Goal: Information Seeking & Learning: Find specific fact

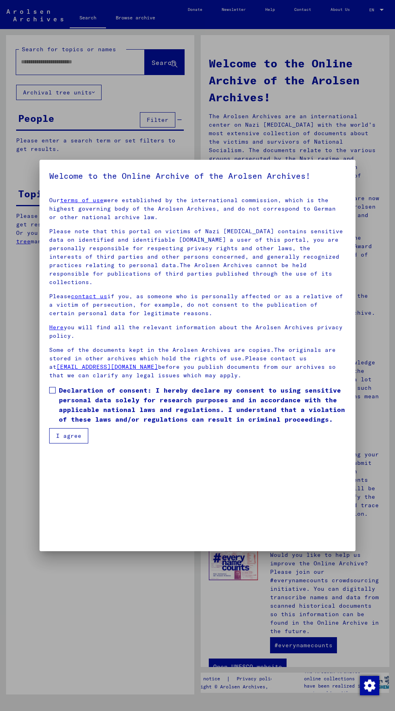
scroll to position [173, 0]
click at [52, 393] on span at bounding box center [52, 390] width 6 height 6
click at [71, 443] on button "I agree" at bounding box center [68, 435] width 39 height 15
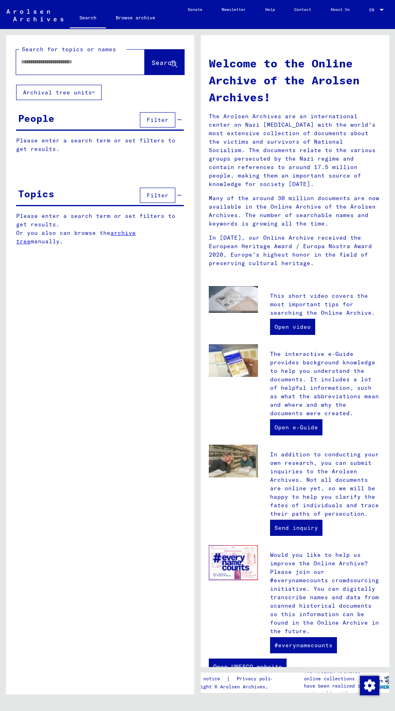
click at [39, 61] on input "text" at bounding box center [71, 62] width 100 height 8
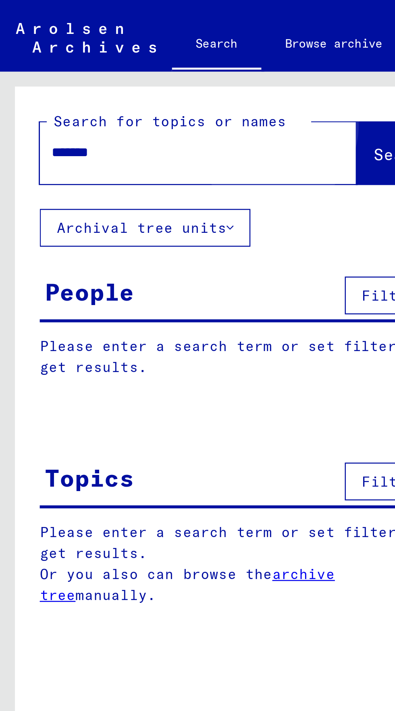
click at [152, 61] on span "Search" at bounding box center [164, 62] width 24 height 8
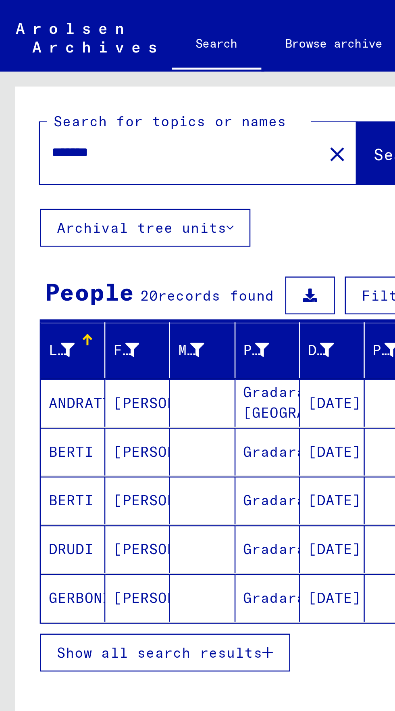
scroll to position [40, 0]
click at [39, 261] on span "Show all search results" at bounding box center [64, 264] width 83 height 7
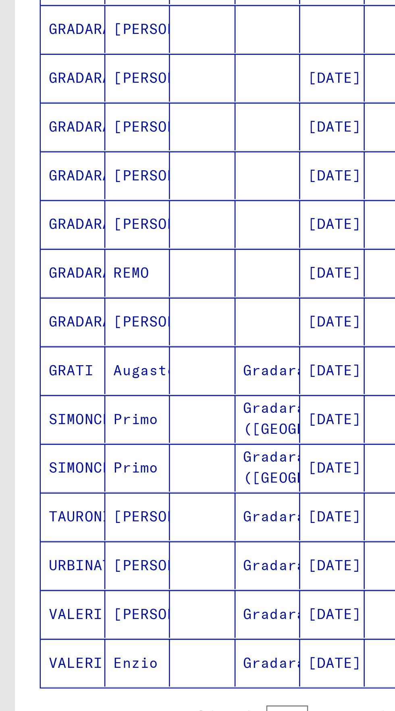
scroll to position [0, 0]
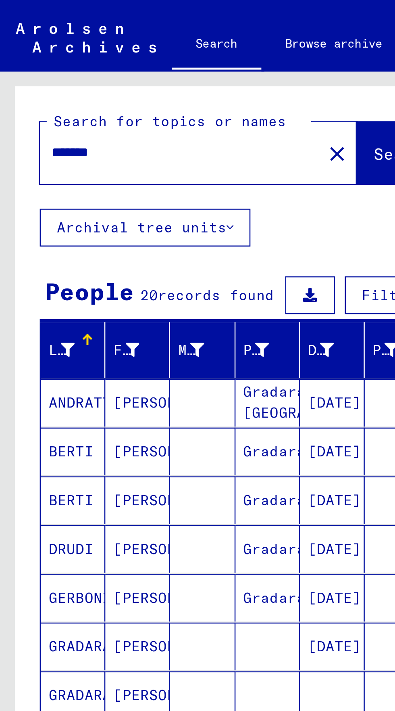
click at [52, 61] on input "*******" at bounding box center [71, 62] width 100 height 8
type input "*"
type input "*******"
click at [145, 68] on button "Search" at bounding box center [165, 62] width 40 height 25
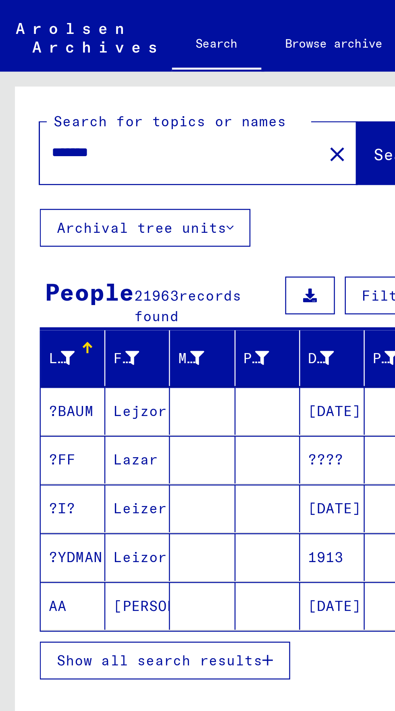
click at [39, 264] on span "Show all search results" at bounding box center [64, 267] width 83 height 7
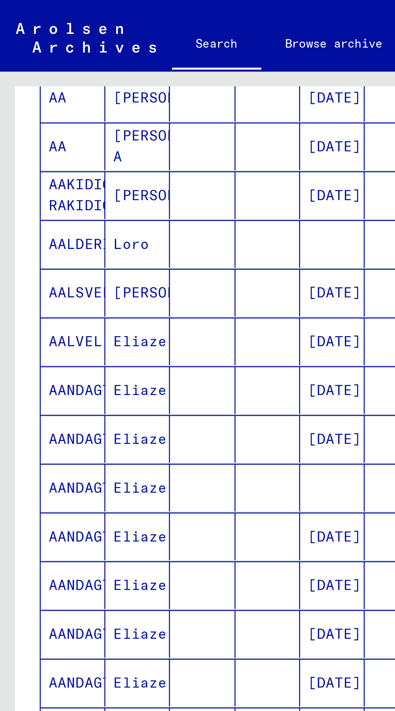
scroll to position [45, 0]
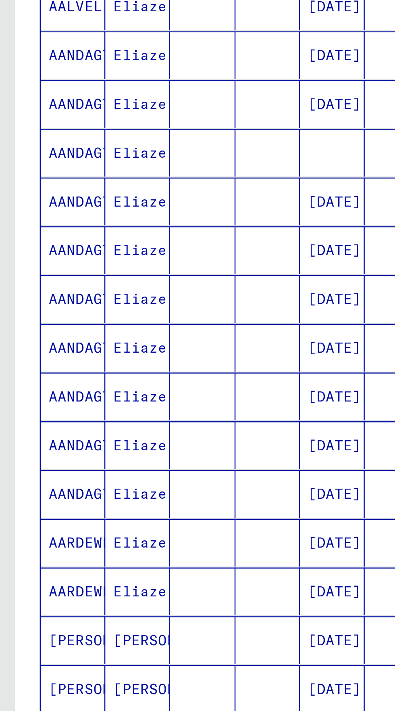
click at [151, 451] on icon "Next page" at bounding box center [156, 456] width 11 height 11
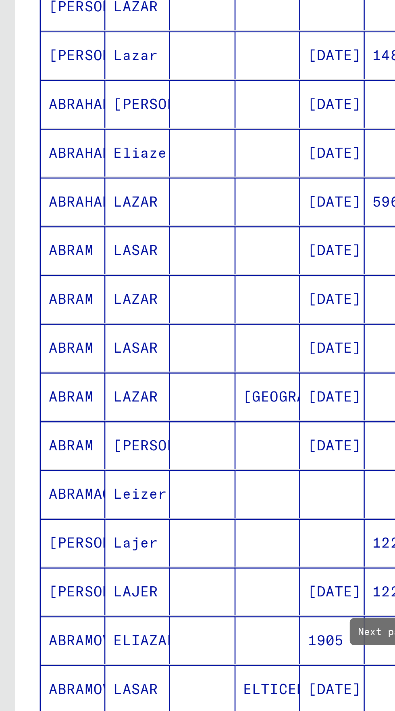
click at [150, 449] on button "Next page" at bounding box center [156, 457] width 16 height 16
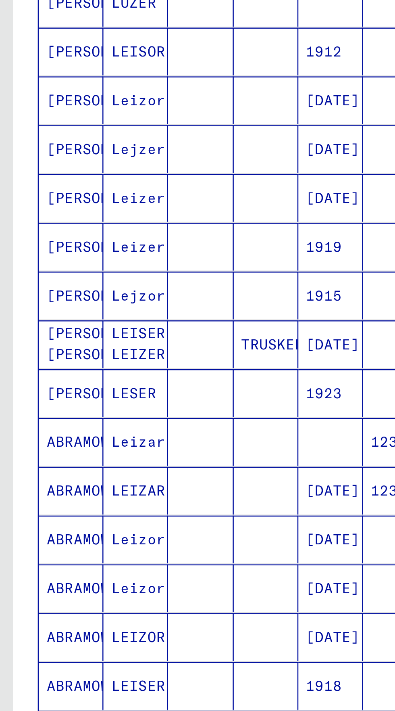
click at [154, 449] on button "Next page" at bounding box center [156, 457] width 16 height 16
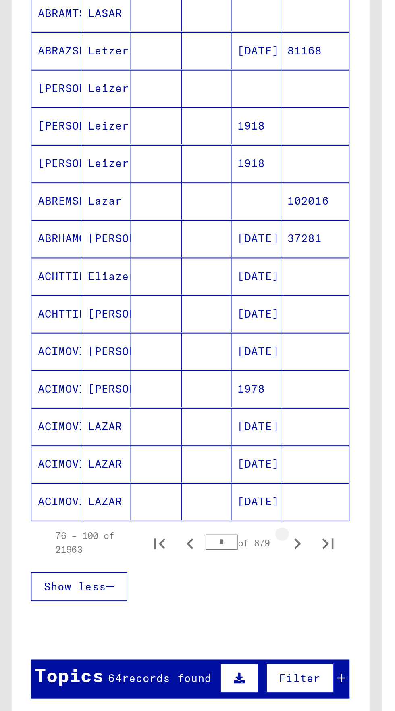
click at [157, 451] on icon "Next page" at bounding box center [156, 456] width 11 height 11
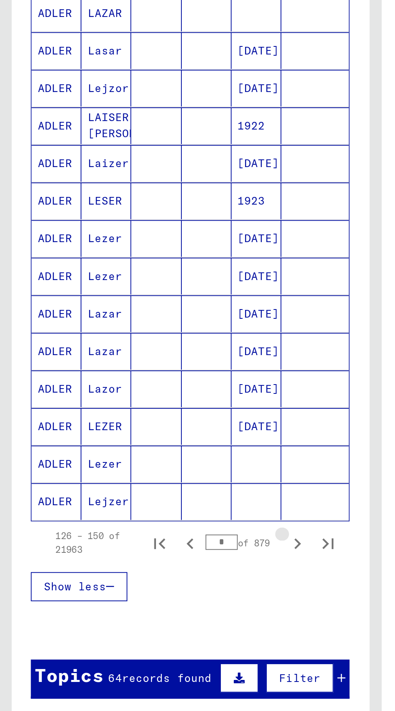
click at [157, 451] on icon "Next page" at bounding box center [156, 456] width 11 height 11
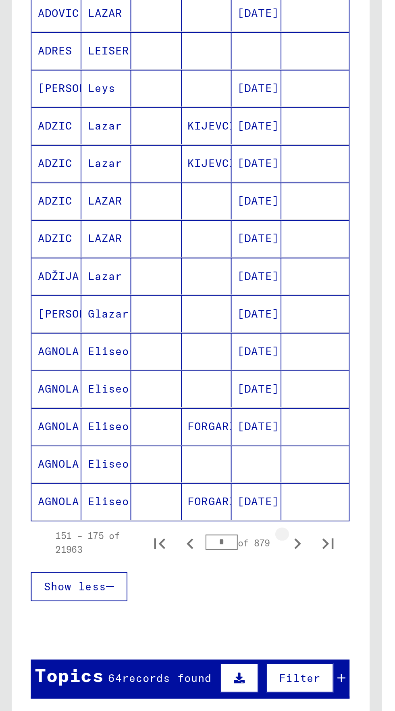
click at [159, 451] on icon "Next page" at bounding box center [156, 456] width 11 height 11
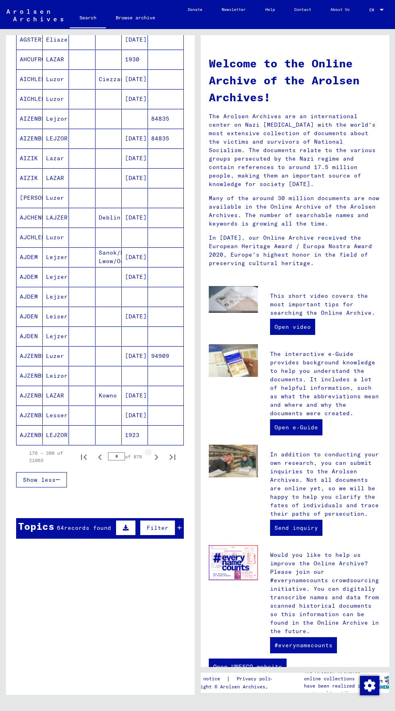
click at [157, 454] on icon "Next page" at bounding box center [157, 457] width 4 height 6
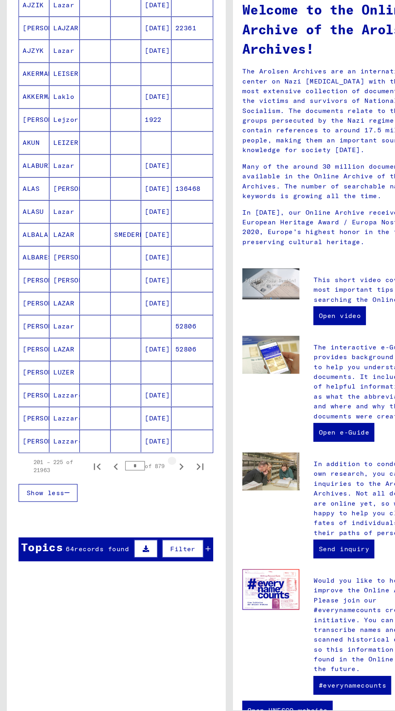
click at [157, 451] on icon "Next page" at bounding box center [156, 456] width 11 height 11
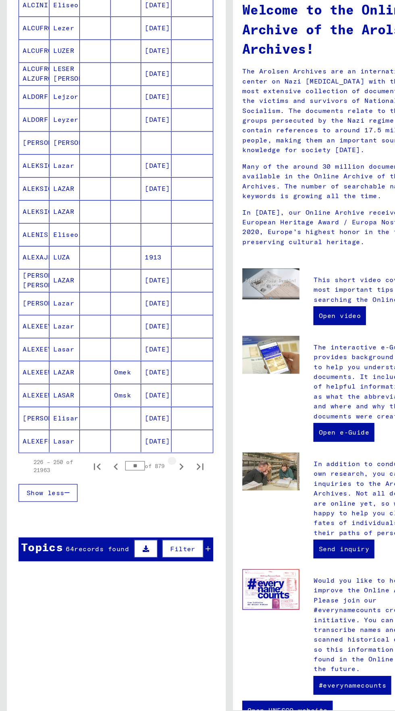
click at [157, 451] on icon "Next page" at bounding box center [156, 456] width 11 height 11
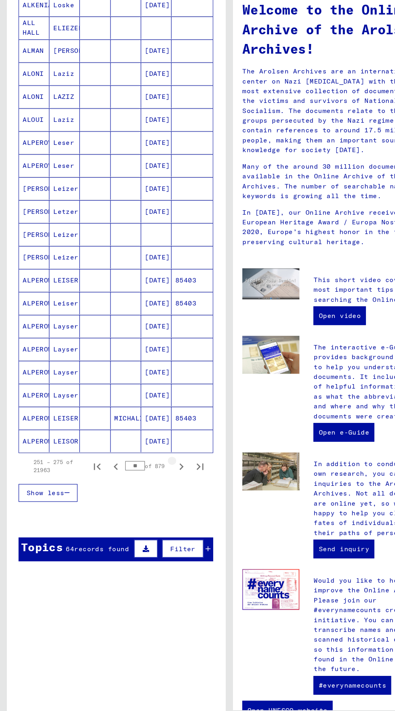
click at [153, 451] on icon "Next page" at bounding box center [156, 456] width 11 height 11
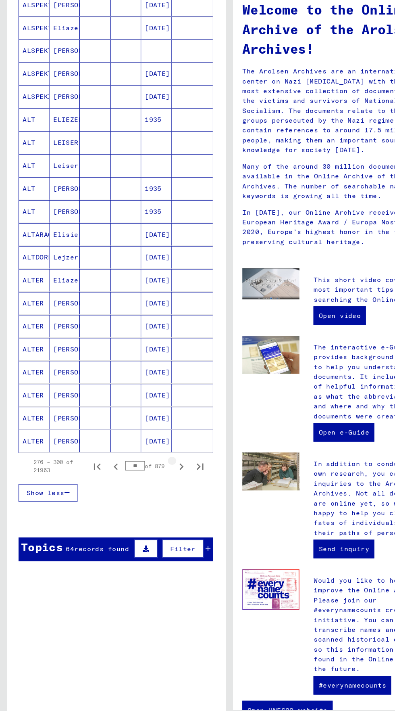
click at [154, 451] on icon "Next page" at bounding box center [156, 456] width 11 height 11
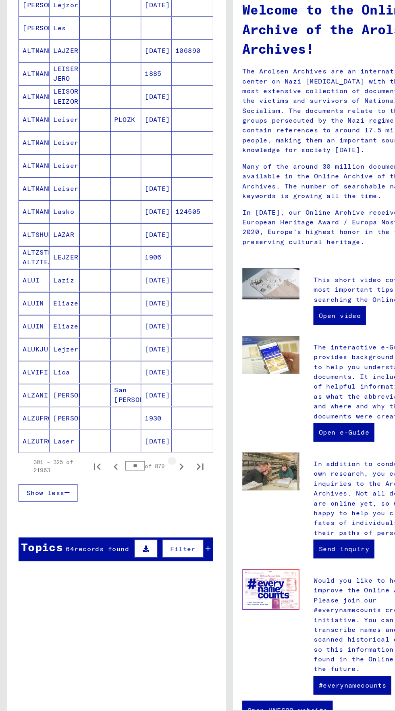
click at [157, 454] on icon "Next page" at bounding box center [157, 457] width 4 height 6
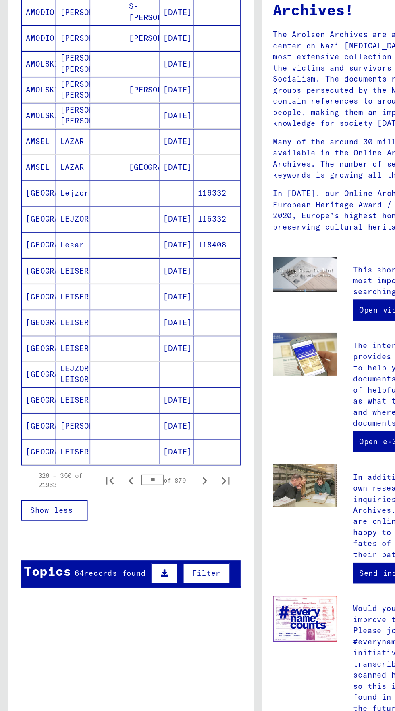
click at [165, 449] on div "326 – 350 of 21963 ** of 879" at bounding box center [99, 457] width 161 height 16
click at [157, 451] on icon "Next page" at bounding box center [156, 456] width 11 height 11
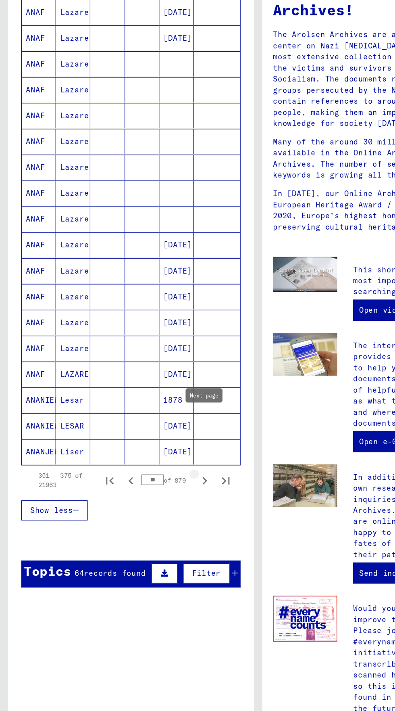
click at [152, 451] on icon "Next page" at bounding box center [156, 456] width 11 height 11
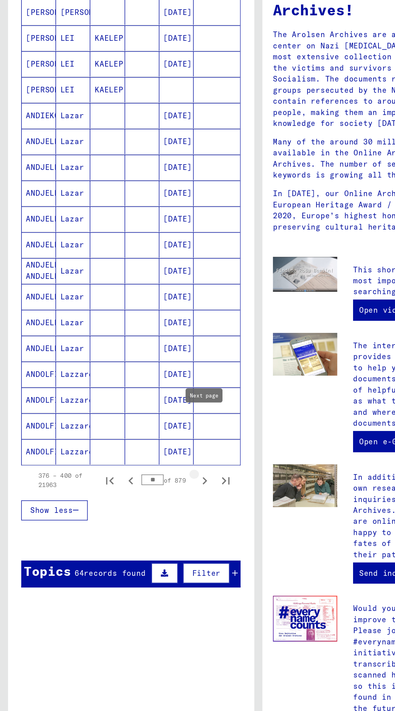
click at [157, 454] on icon "Next page" at bounding box center [157, 457] width 4 height 6
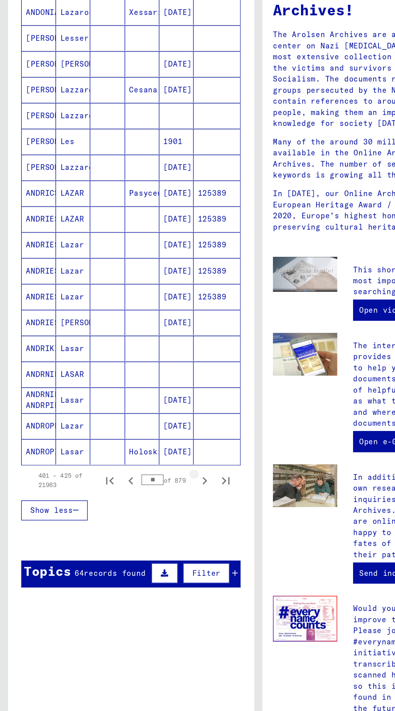
click at [152, 451] on icon "Next page" at bounding box center [156, 456] width 11 height 11
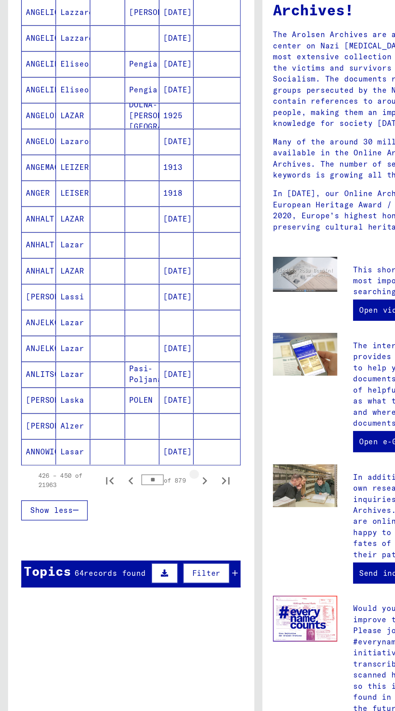
click at [152, 451] on icon "Next page" at bounding box center [156, 456] width 11 height 11
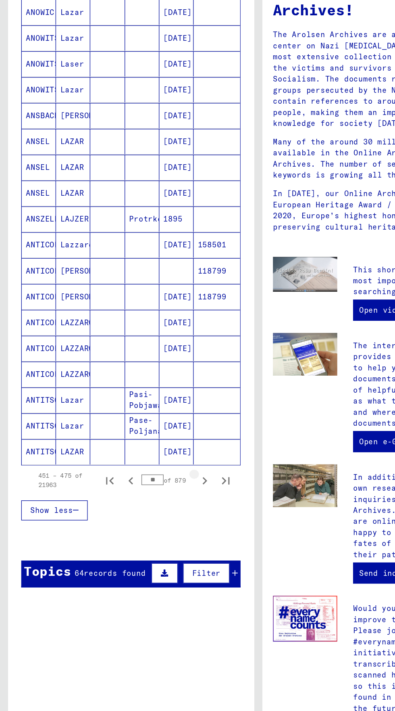
click at [153, 449] on button "Next page" at bounding box center [156, 457] width 16 height 16
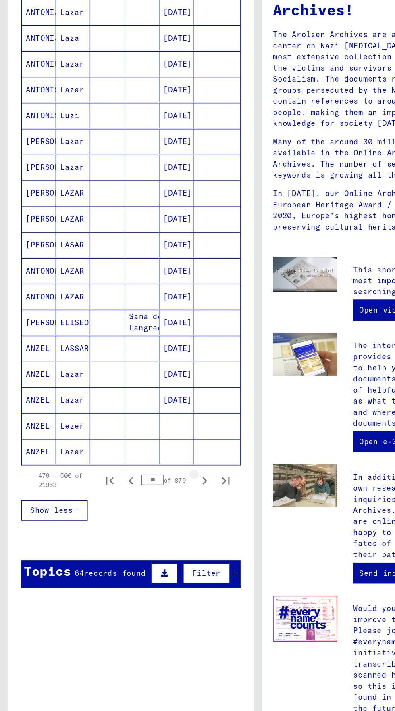
click at [157, 451] on icon "Next page" at bounding box center [156, 456] width 11 height 11
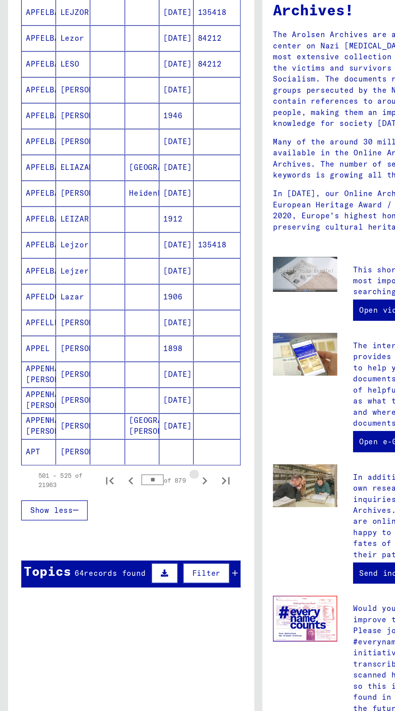
click at [157, 451] on icon "Next page" at bounding box center [156, 456] width 11 height 11
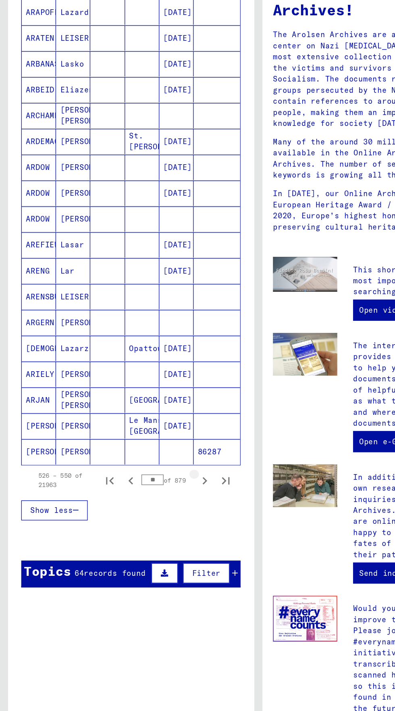
click at [156, 451] on icon "Next page" at bounding box center [156, 456] width 11 height 11
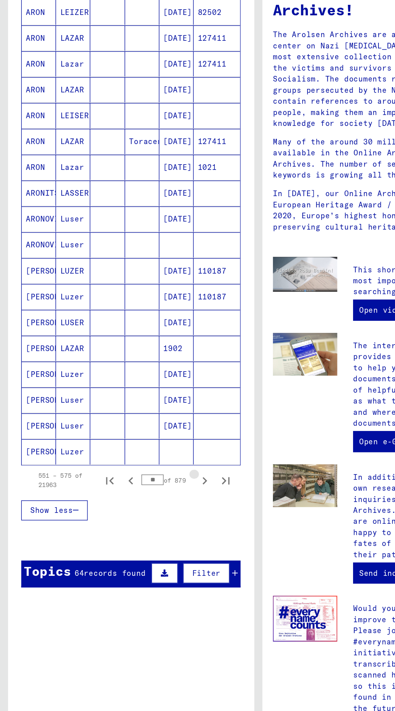
click at [153, 451] on icon "Next page" at bounding box center [156, 456] width 11 height 11
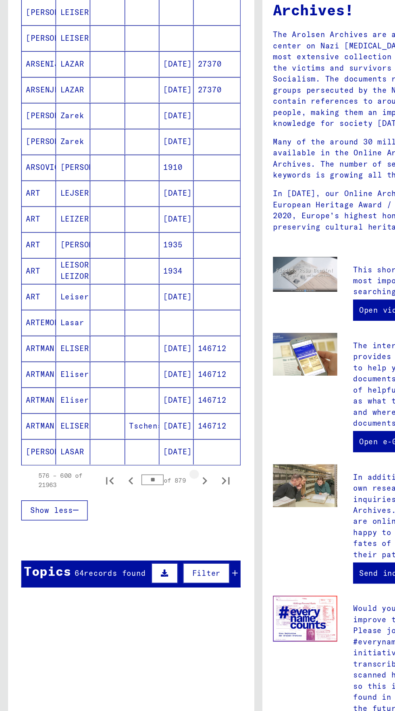
click at [155, 451] on icon "Next page" at bounding box center [156, 456] width 11 height 11
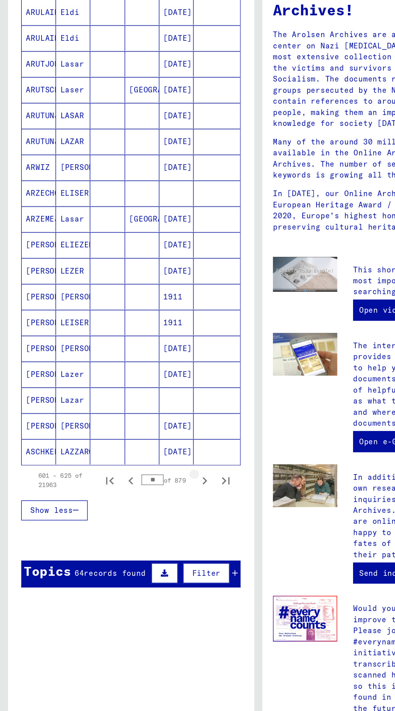
click at [154, 451] on icon "Next page" at bounding box center [156, 456] width 11 height 11
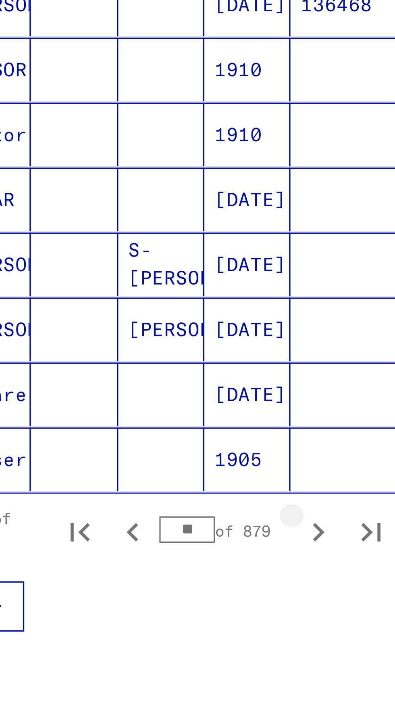
click at [155, 454] on icon "Next page" at bounding box center [157, 457] width 4 height 6
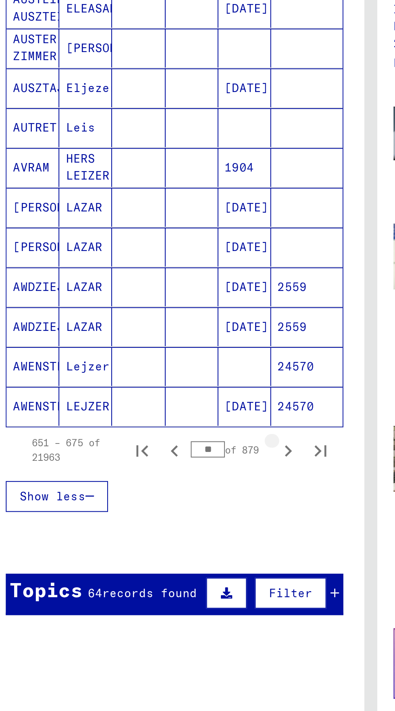
click at [154, 451] on icon "Next page" at bounding box center [156, 456] width 11 height 11
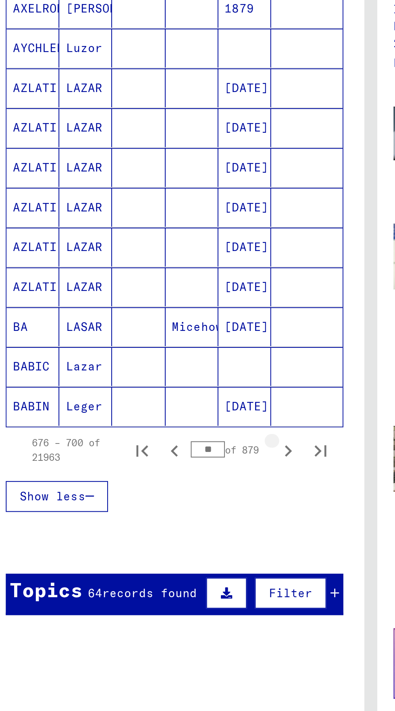
click at [156, 454] on icon "Next page" at bounding box center [157, 457] width 4 height 6
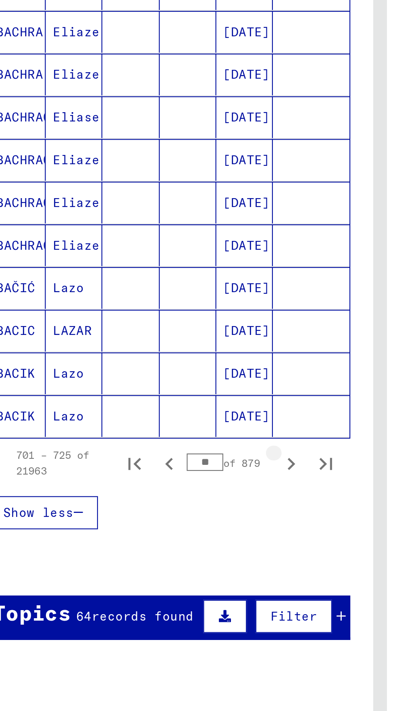
click at [160, 451] on icon "Next page" at bounding box center [156, 456] width 11 height 11
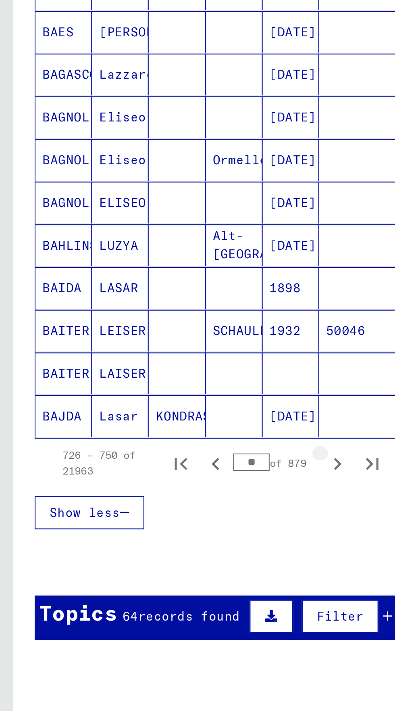
click at [157, 454] on icon "Next page" at bounding box center [157, 457] width 4 height 6
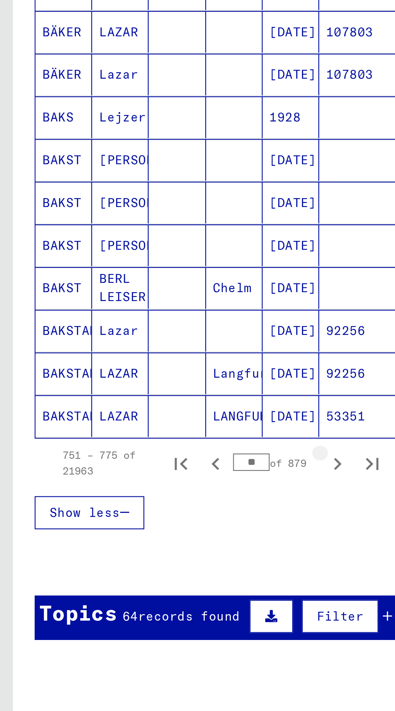
click at [154, 449] on button "Next page" at bounding box center [156, 457] width 16 height 16
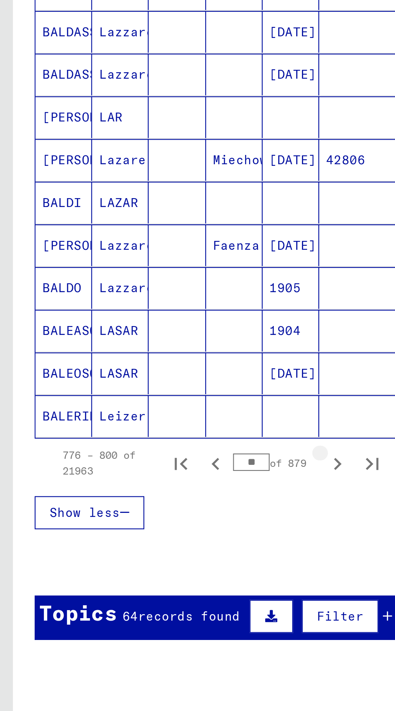
click at [155, 449] on button "Next page" at bounding box center [156, 457] width 16 height 16
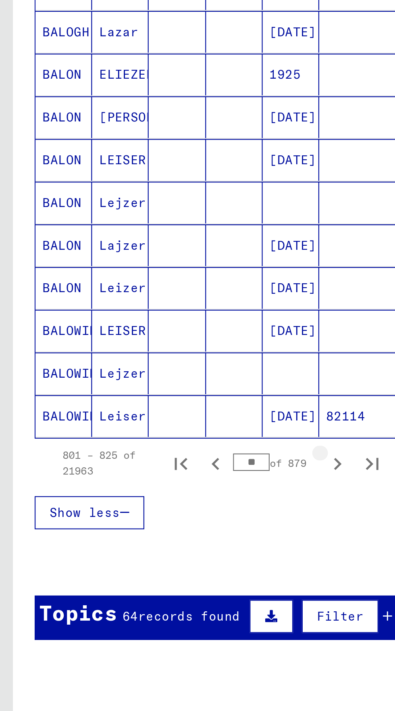
click at [158, 449] on button "Next page" at bounding box center [156, 457] width 16 height 16
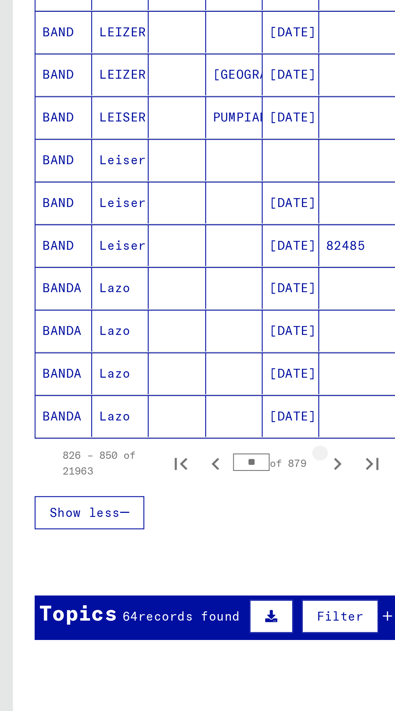
click at [153, 449] on button "Next page" at bounding box center [156, 457] width 16 height 16
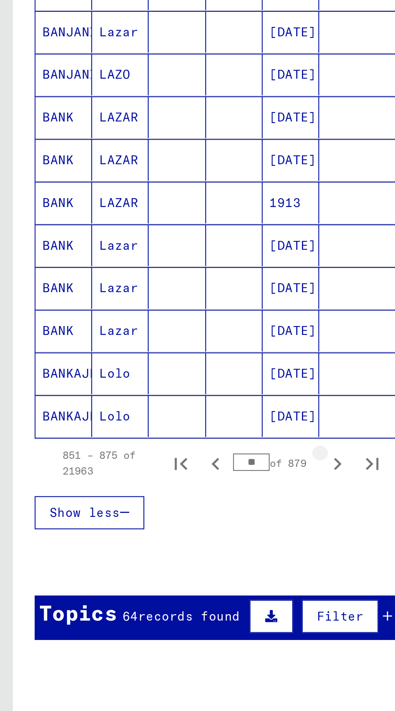
click at [158, 451] on icon "Next page" at bounding box center [156, 456] width 11 height 11
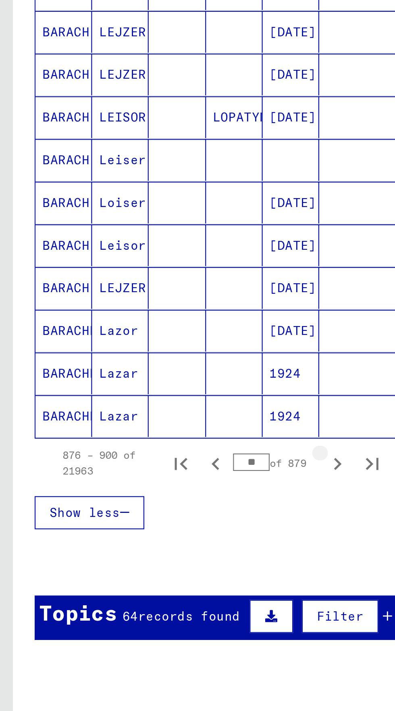
click at [156, 451] on icon "Next page" at bounding box center [156, 456] width 11 height 11
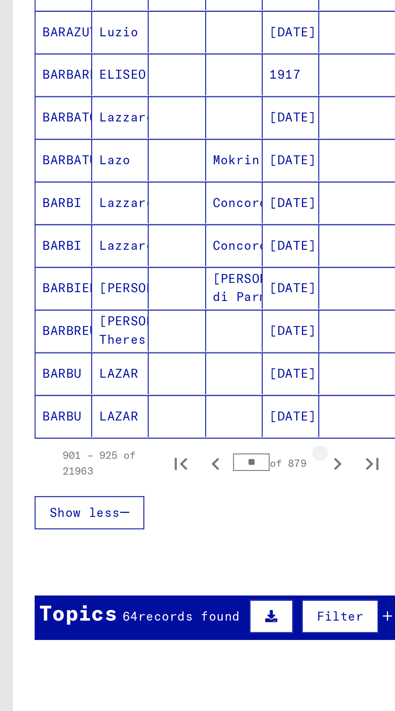
click at [158, 451] on icon "Next page" at bounding box center [156, 456] width 11 height 11
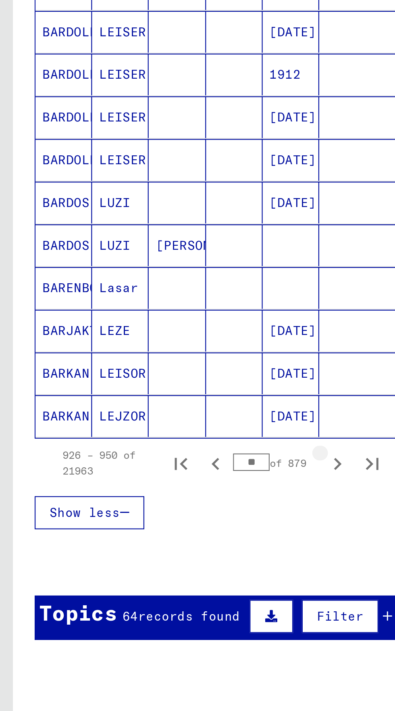
click at [154, 451] on icon "Next page" at bounding box center [156, 456] width 11 height 11
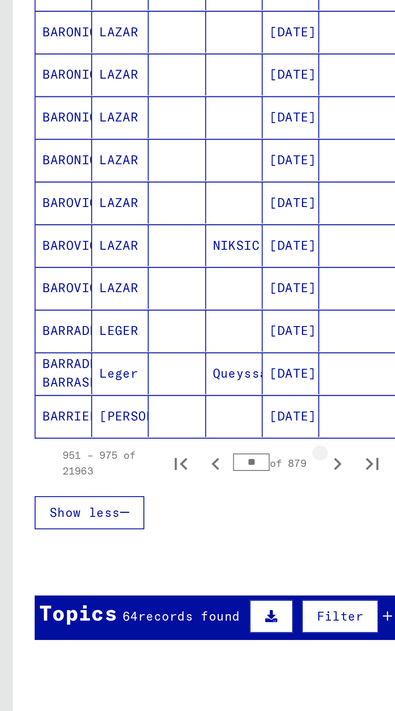
click at [156, 451] on icon "Next page" at bounding box center [156, 456] width 11 height 11
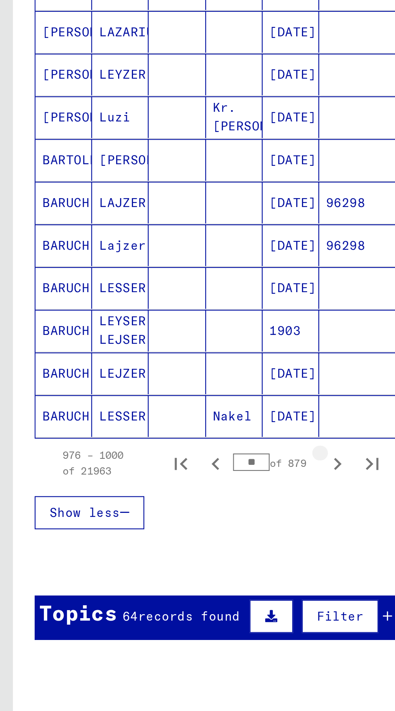
click at [154, 451] on icon "Next page" at bounding box center [156, 456] width 11 height 11
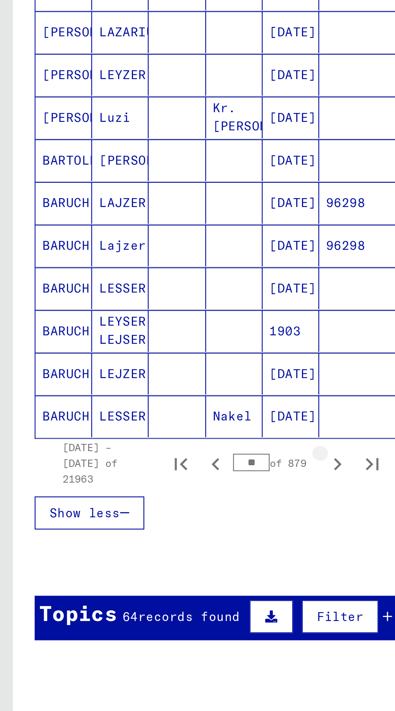
click at [159, 451] on icon "Next page" at bounding box center [156, 456] width 11 height 11
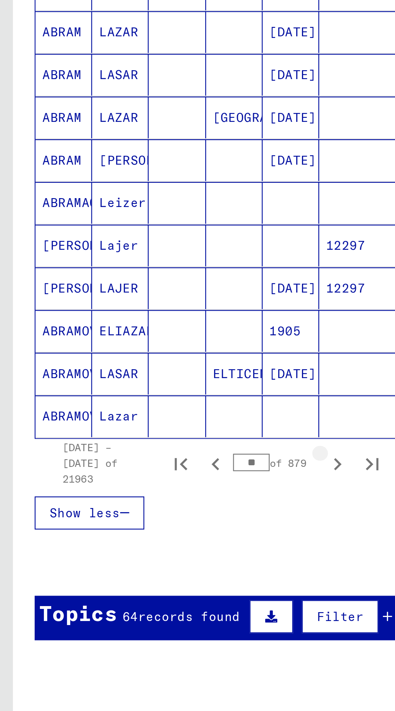
click at [157, 451] on icon "Next page" at bounding box center [156, 456] width 11 height 11
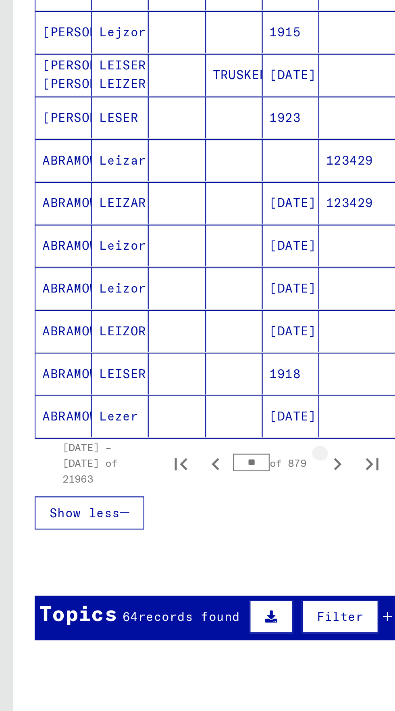
click at [159, 449] on button "Next page" at bounding box center [156, 457] width 16 height 16
click at [158, 451] on icon "Next page" at bounding box center [156, 456] width 11 height 11
click at [155, 451] on icon "Next page" at bounding box center [156, 456] width 11 height 11
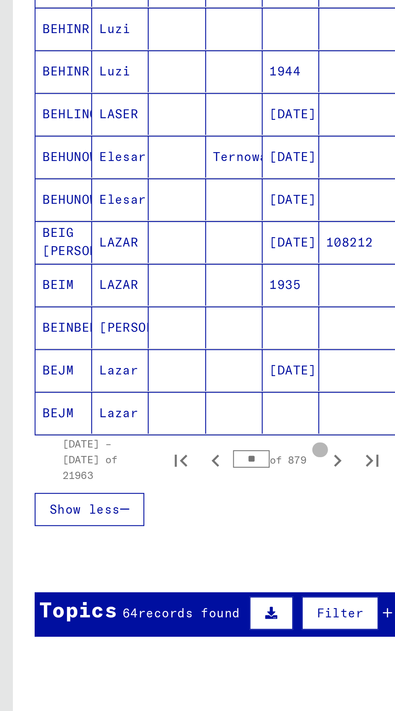
click at [158, 450] on icon "Next page" at bounding box center [156, 455] width 11 height 11
click at [155, 447] on button "Next page" at bounding box center [156, 455] width 16 height 16
click at [158, 450] on icon "Next page" at bounding box center [156, 455] width 11 height 11
click at [155, 450] on icon "Next page" at bounding box center [156, 455] width 11 height 11
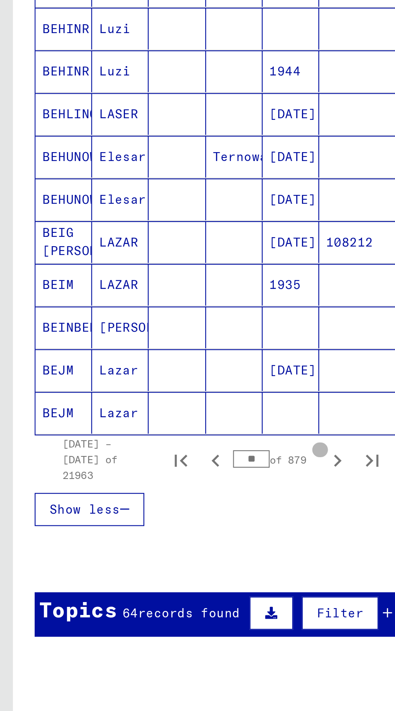
click at [158, 450] on icon "Next page" at bounding box center [156, 455] width 11 height 11
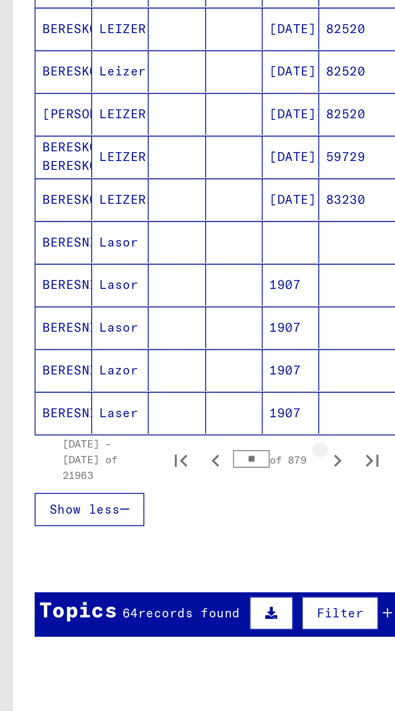
click at [156, 450] on icon "Next page" at bounding box center [156, 455] width 11 height 11
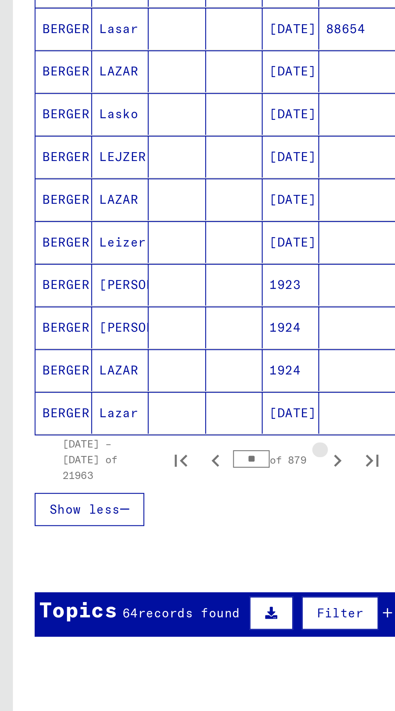
scroll to position [206, 0]
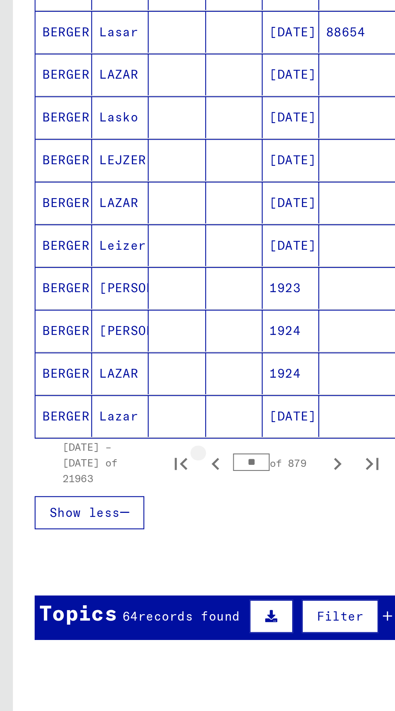
click at [102, 451] on icon "Previous page" at bounding box center [99, 456] width 11 height 11
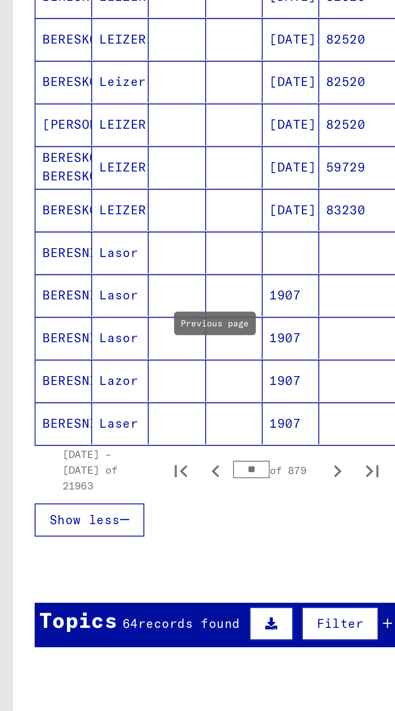
scroll to position [202, 0]
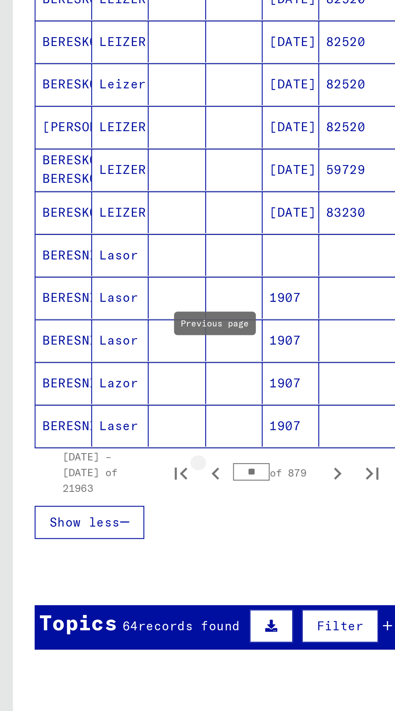
click at [101, 459] on icon "Previous page" at bounding box center [100, 462] width 4 height 6
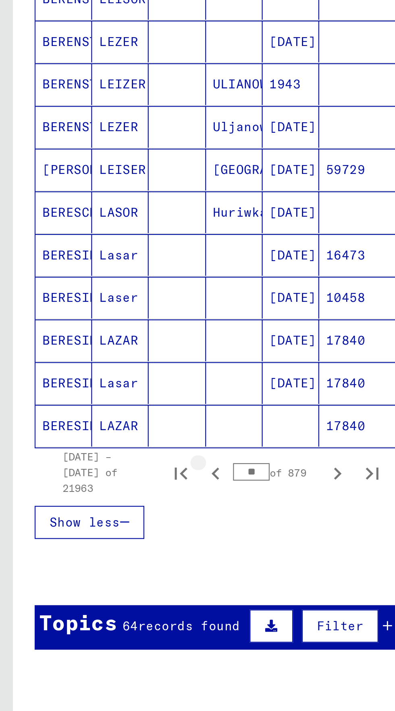
click at [104, 456] on icon "Previous page" at bounding box center [99, 461] width 11 height 11
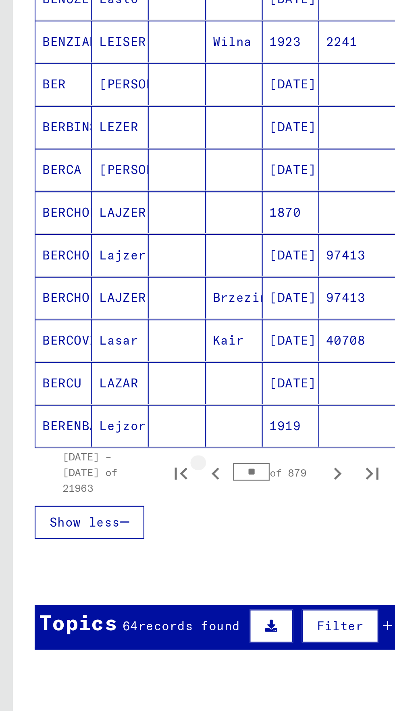
click at [100, 456] on icon "Previous page" at bounding box center [99, 461] width 11 height 11
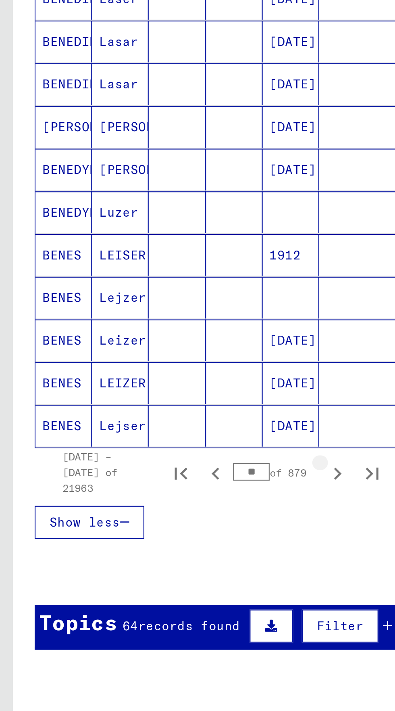
click at [156, 456] on icon "Next page" at bounding box center [156, 461] width 11 height 11
type input "**"
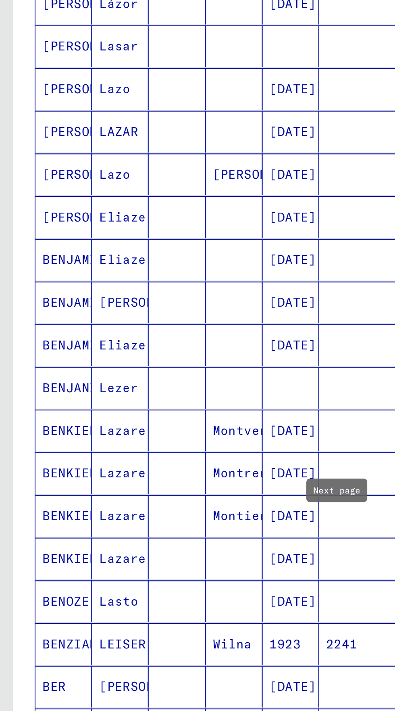
scroll to position [0, 0]
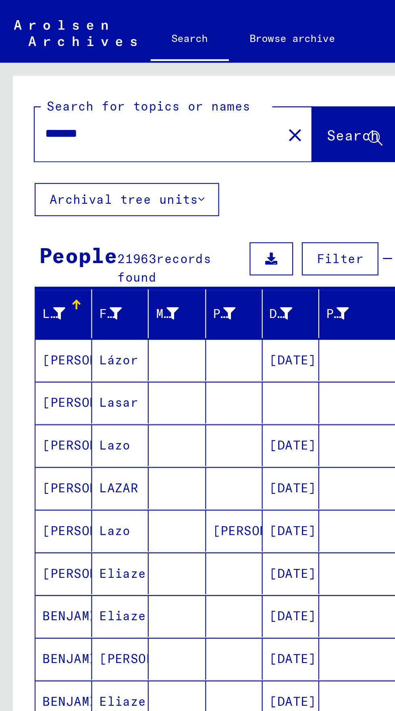
click at [54, 61] on input "*******" at bounding box center [71, 62] width 100 height 8
type input "*"
click at [158, 61] on span "Search" at bounding box center [164, 62] width 24 height 8
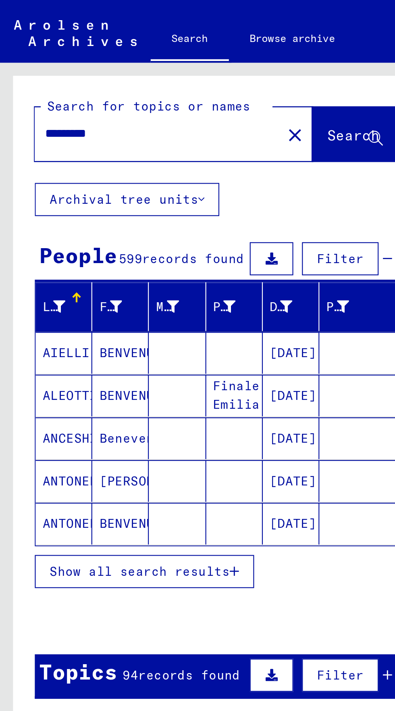
click at [58, 60] on input "*********" at bounding box center [71, 62] width 100 height 8
type input "*********"
click at [150, 57] on button "Search" at bounding box center [165, 62] width 40 height 25
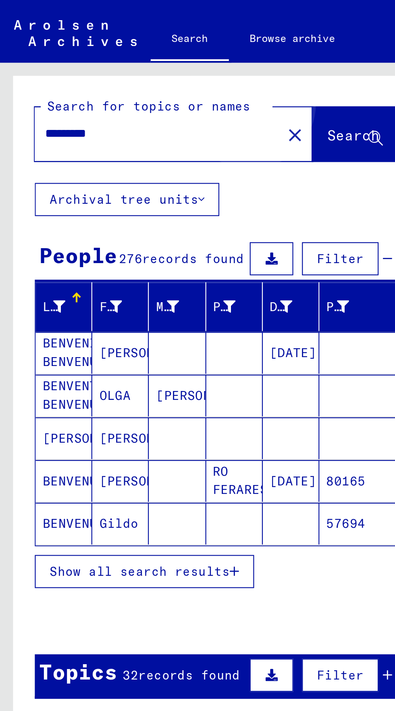
click at [149, 58] on button "Search" at bounding box center [165, 62] width 40 height 25
click at [36, 261] on span "Show all search results" at bounding box center [64, 264] width 83 height 7
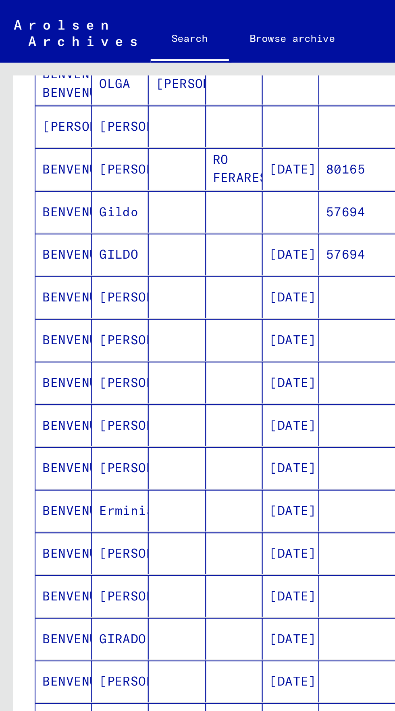
scroll to position [203, 0]
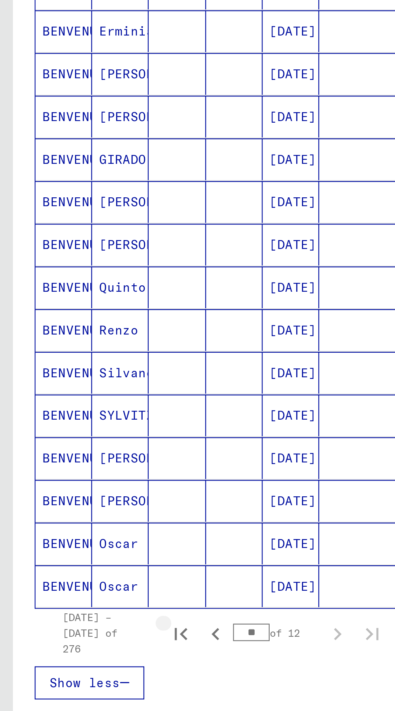
click at [88, 451] on icon "First page" at bounding box center [83, 456] width 11 height 11
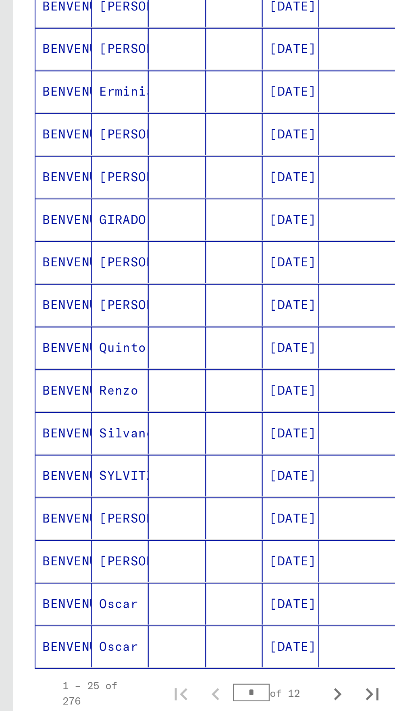
scroll to position [176, 0]
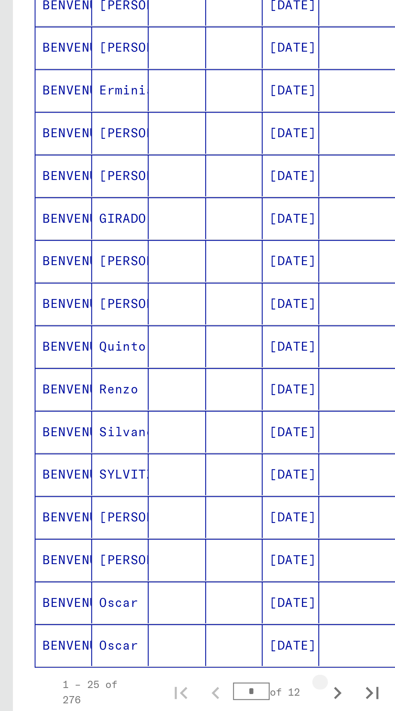
click at [153, 478] on icon "Next page" at bounding box center [156, 483] width 11 height 11
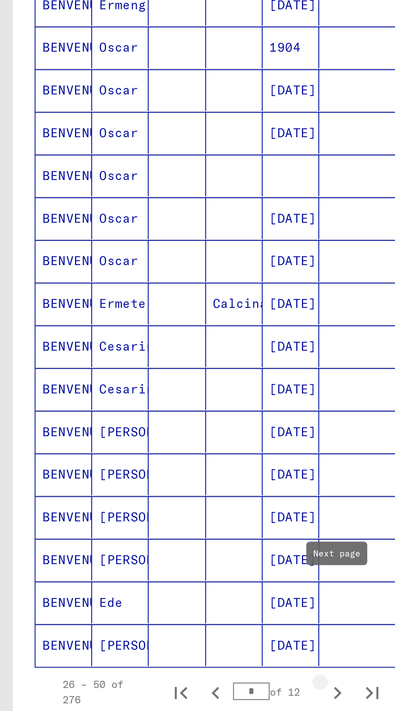
click at [156, 478] on icon "Next page" at bounding box center [156, 483] width 11 height 11
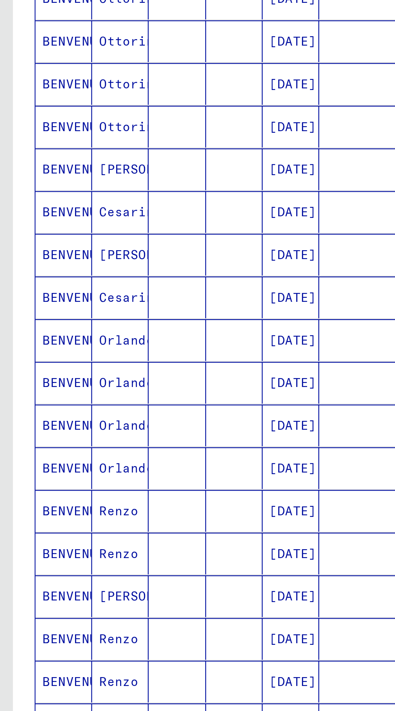
scroll to position [45, 0]
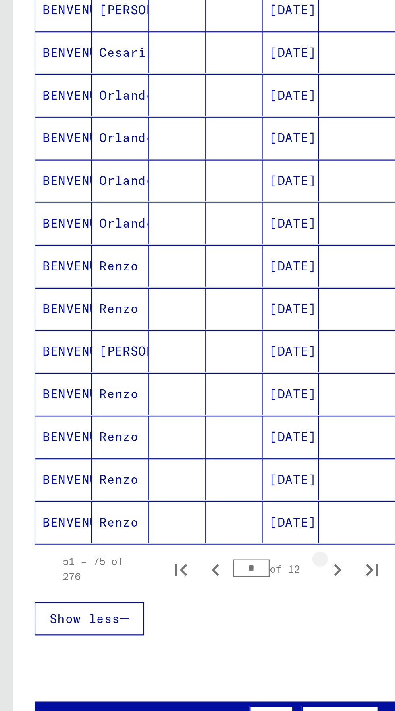
click at [154, 451] on icon "Next page" at bounding box center [156, 456] width 11 height 11
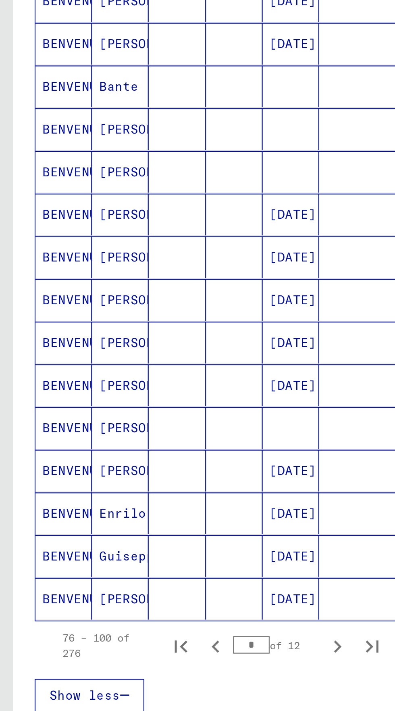
scroll to position [163, 0]
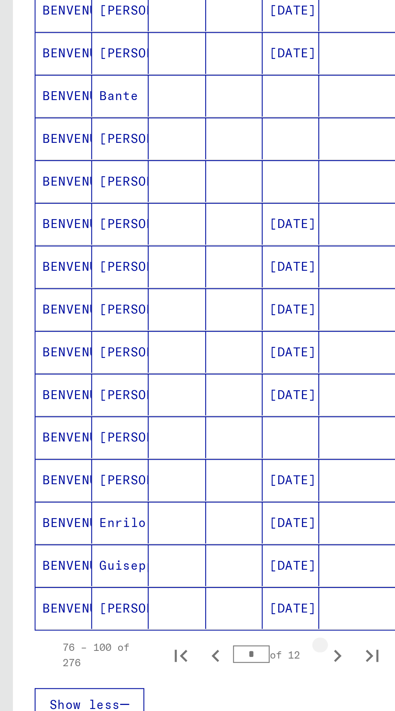
click at [157, 491] on icon "Next page" at bounding box center [156, 496] width 11 height 11
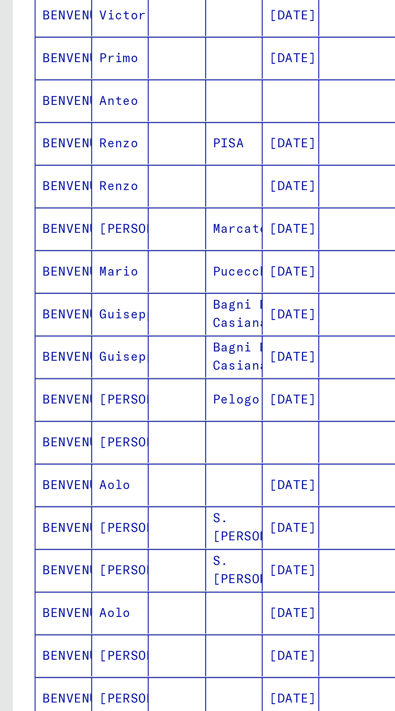
scroll to position [163, 0]
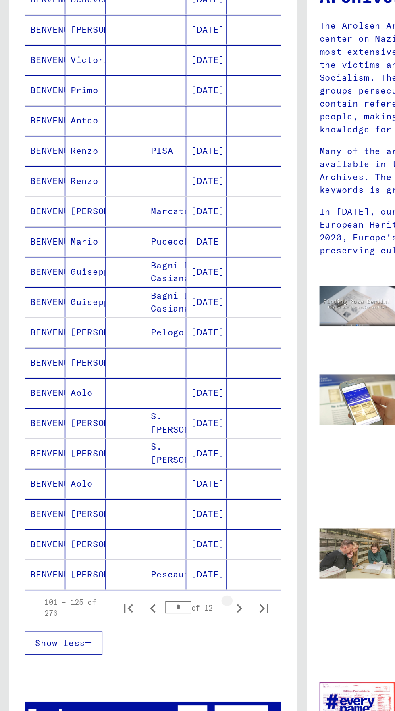
click at [157, 491] on icon "Next page" at bounding box center [156, 496] width 11 height 11
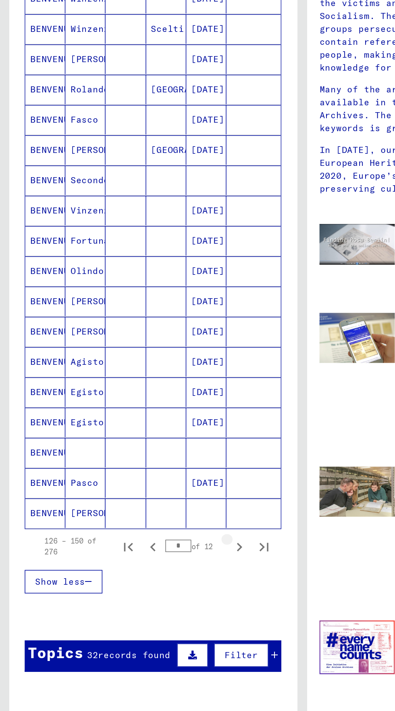
click at [155, 491] on icon "Next page" at bounding box center [156, 496] width 11 height 11
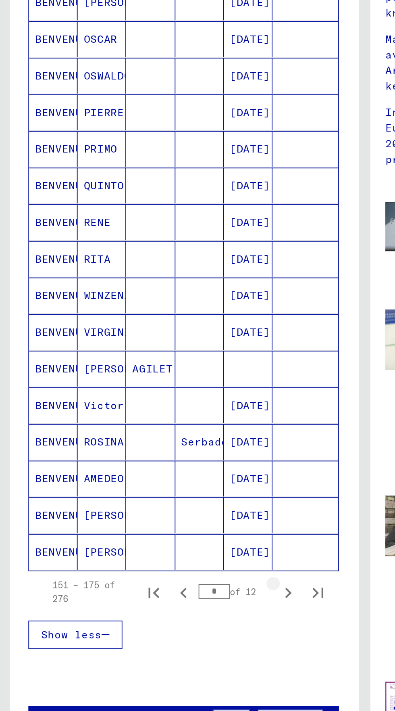
click at [157, 491] on icon "Next page" at bounding box center [156, 496] width 11 height 11
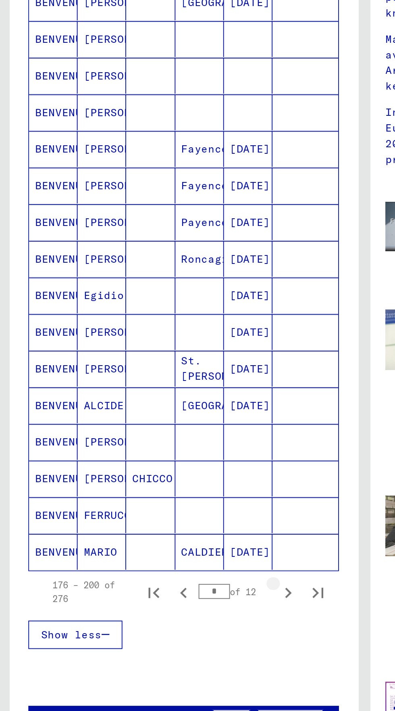
click at [157, 491] on icon "Next page" at bounding box center [156, 496] width 11 height 11
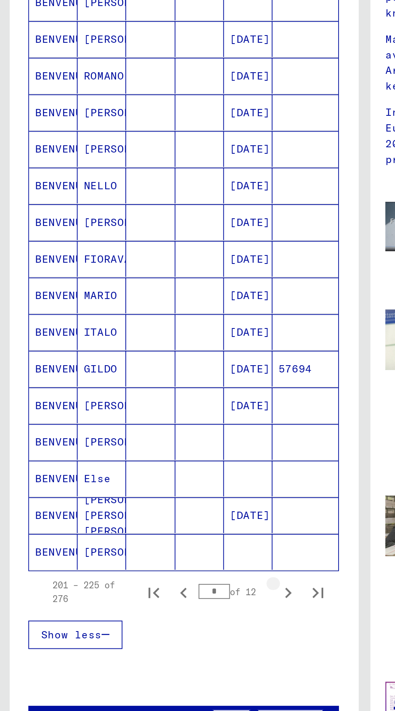
click at [157, 491] on icon "Next page" at bounding box center [156, 496] width 11 height 11
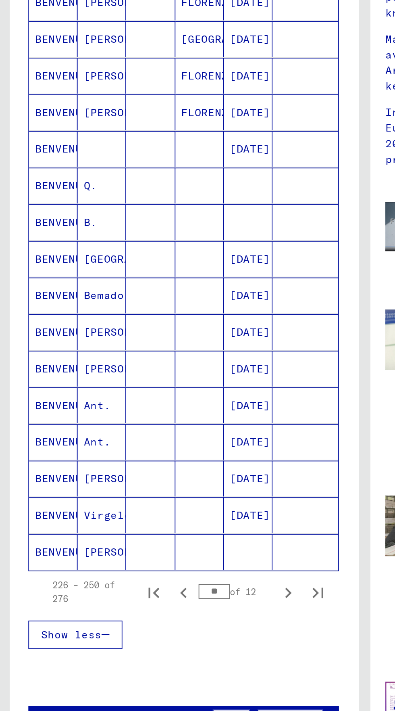
click at [149, 488] on div "226 – 250 of 276 ** of 12" at bounding box center [99, 496] width 161 height 16
click at [150, 488] on button "Next page" at bounding box center [156, 496] width 16 height 16
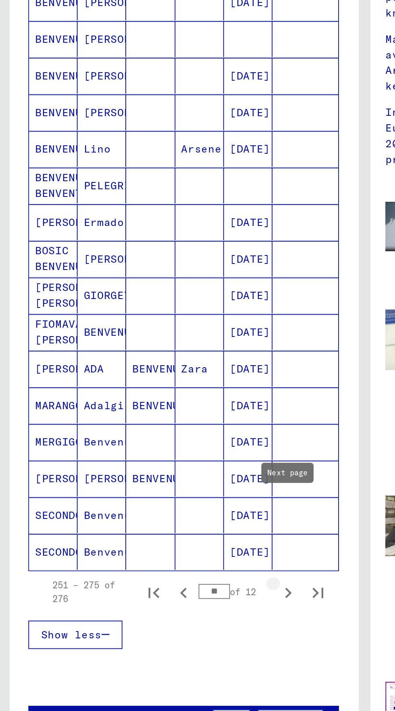
click at [157, 491] on icon "Next page" at bounding box center [156, 496] width 11 height 11
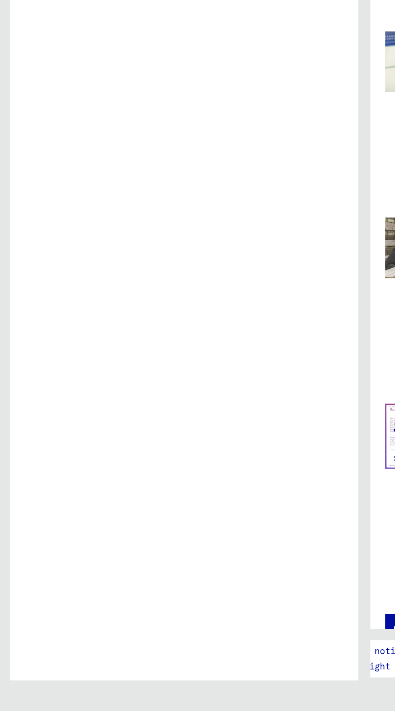
click at [153, 604] on div "Search for topics or names ********* close Search Archival tree units People 27…" at bounding box center [100, 367] width 188 height 665
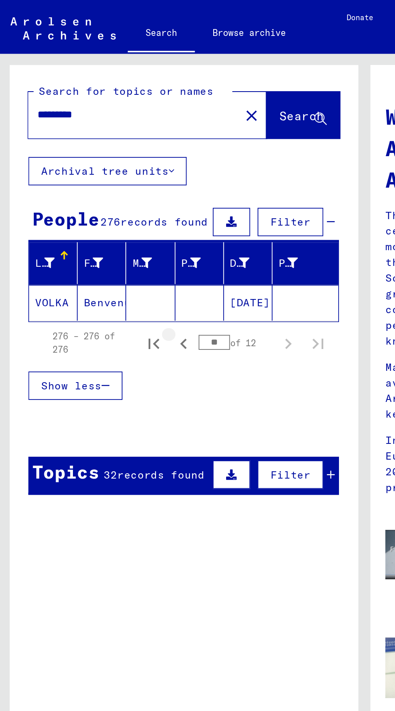
click at [100, 186] on icon "Previous page" at bounding box center [99, 185] width 11 height 11
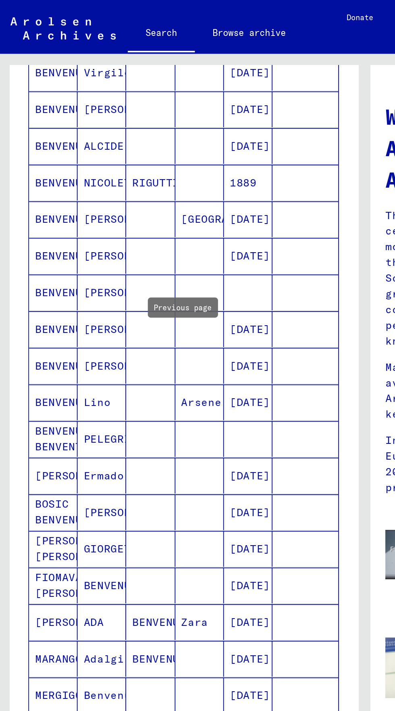
scroll to position [45, 0]
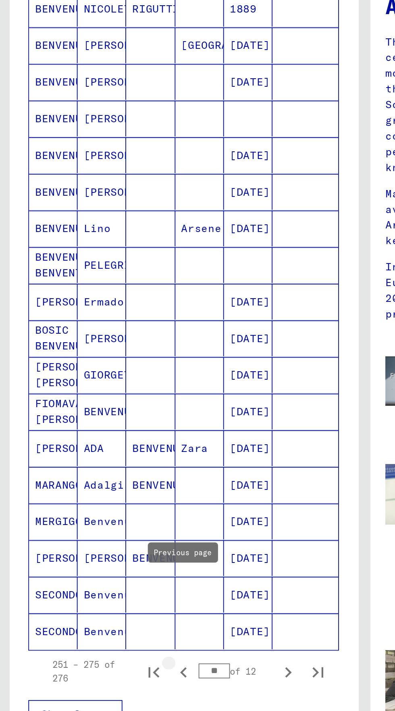
click at [102, 448] on button "Previous page" at bounding box center [100, 456] width 16 height 16
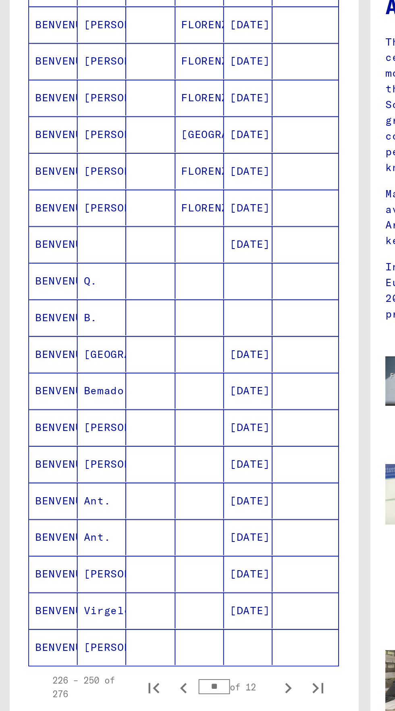
scroll to position [203, 0]
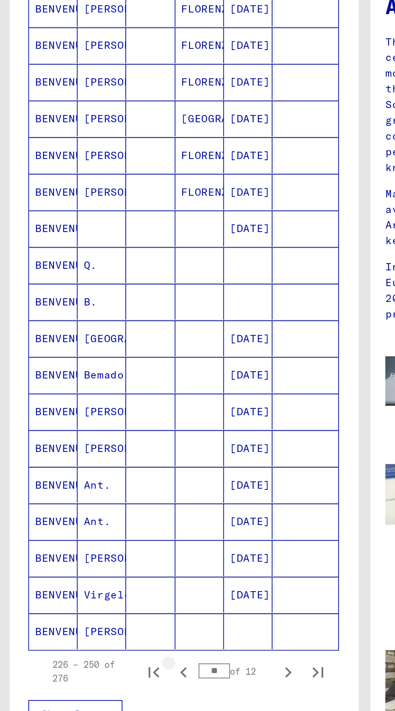
click at [98, 451] on icon "Previous page" at bounding box center [99, 456] width 11 height 11
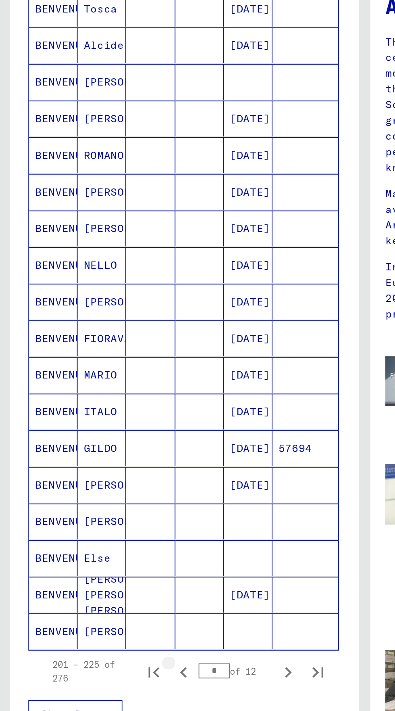
click at [100, 451] on icon "Previous page" at bounding box center [99, 456] width 11 height 11
type input "*"
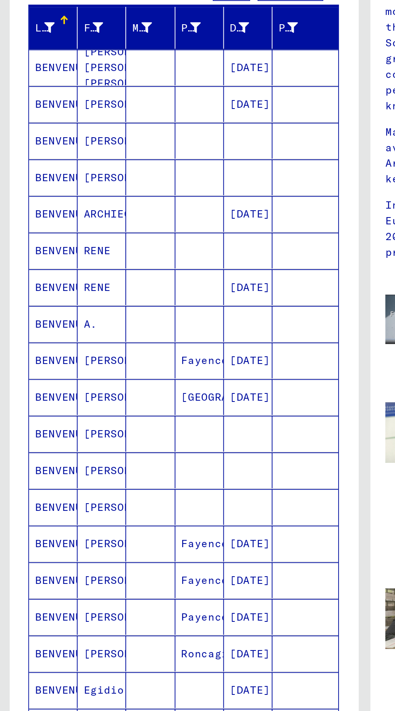
scroll to position [0, 0]
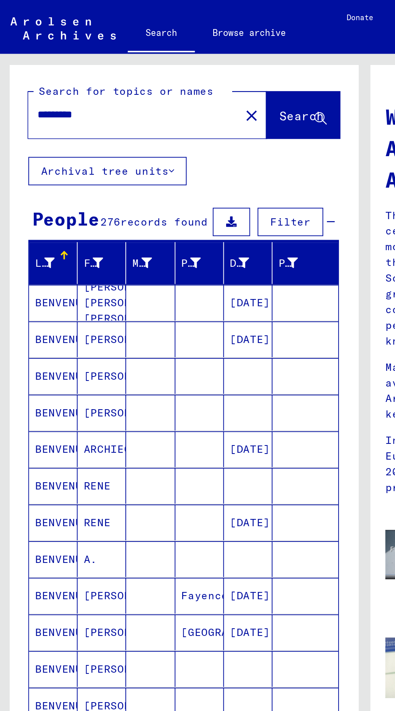
click at [61, 60] on input "*********" at bounding box center [71, 62] width 100 height 8
click at [161, 69] on button "Search" at bounding box center [165, 62] width 40 height 25
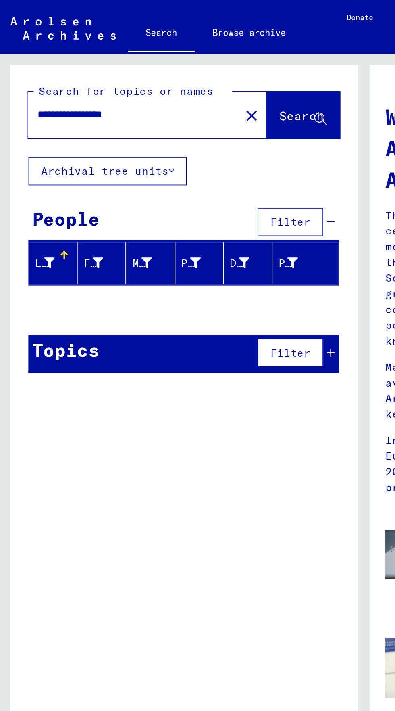
click at [69, 59] on input "**********" at bounding box center [71, 62] width 100 height 8
click at [31, 63] on input "**********" at bounding box center [71, 62] width 100 height 8
click at [156, 58] on button "Search" at bounding box center [165, 62] width 40 height 25
click at [34, 60] on input "**********" at bounding box center [71, 62] width 100 height 8
click at [82, 63] on input "**********" at bounding box center [71, 62] width 100 height 8
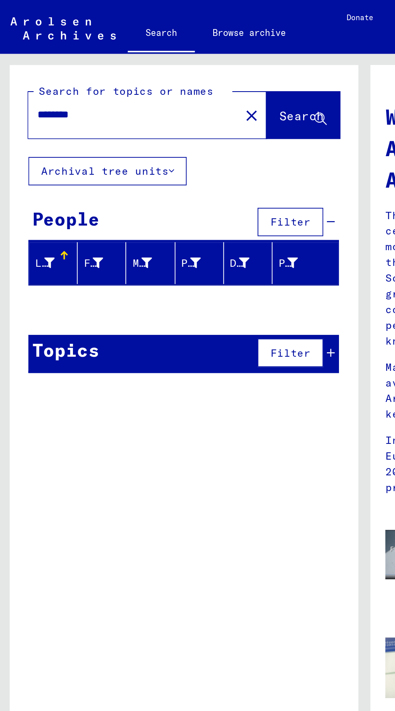
type input "*******"
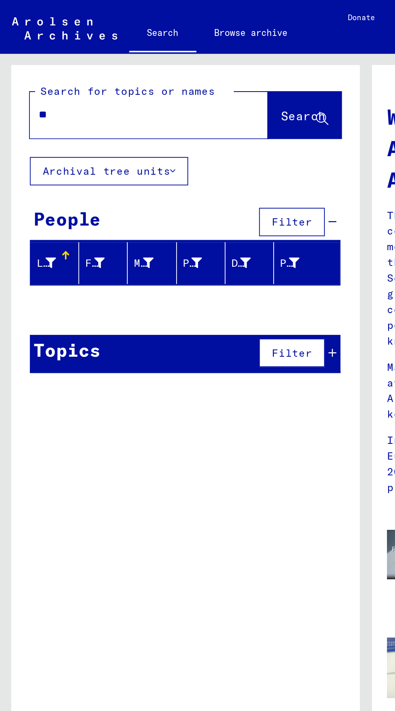
type input "*"
